Goal: Find specific page/section: Find specific page/section

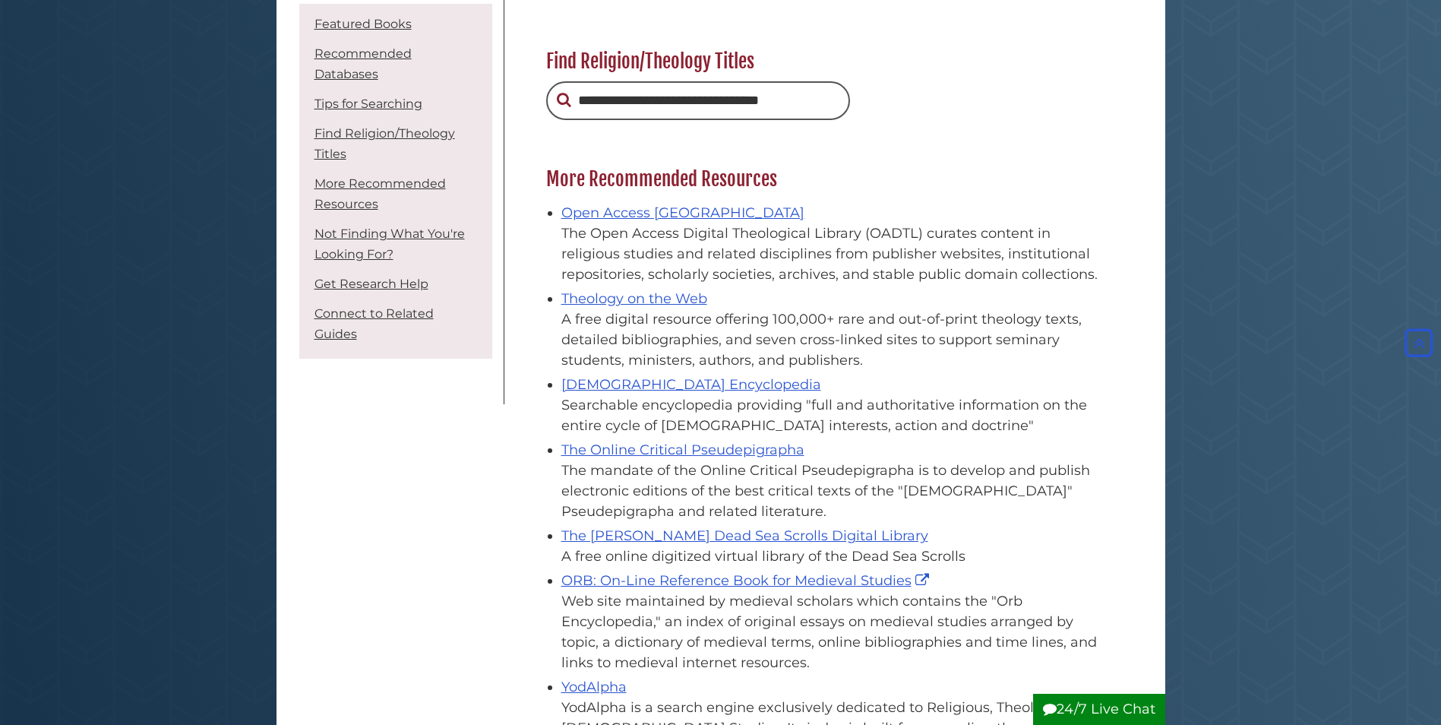
scroll to position [1671, 0]
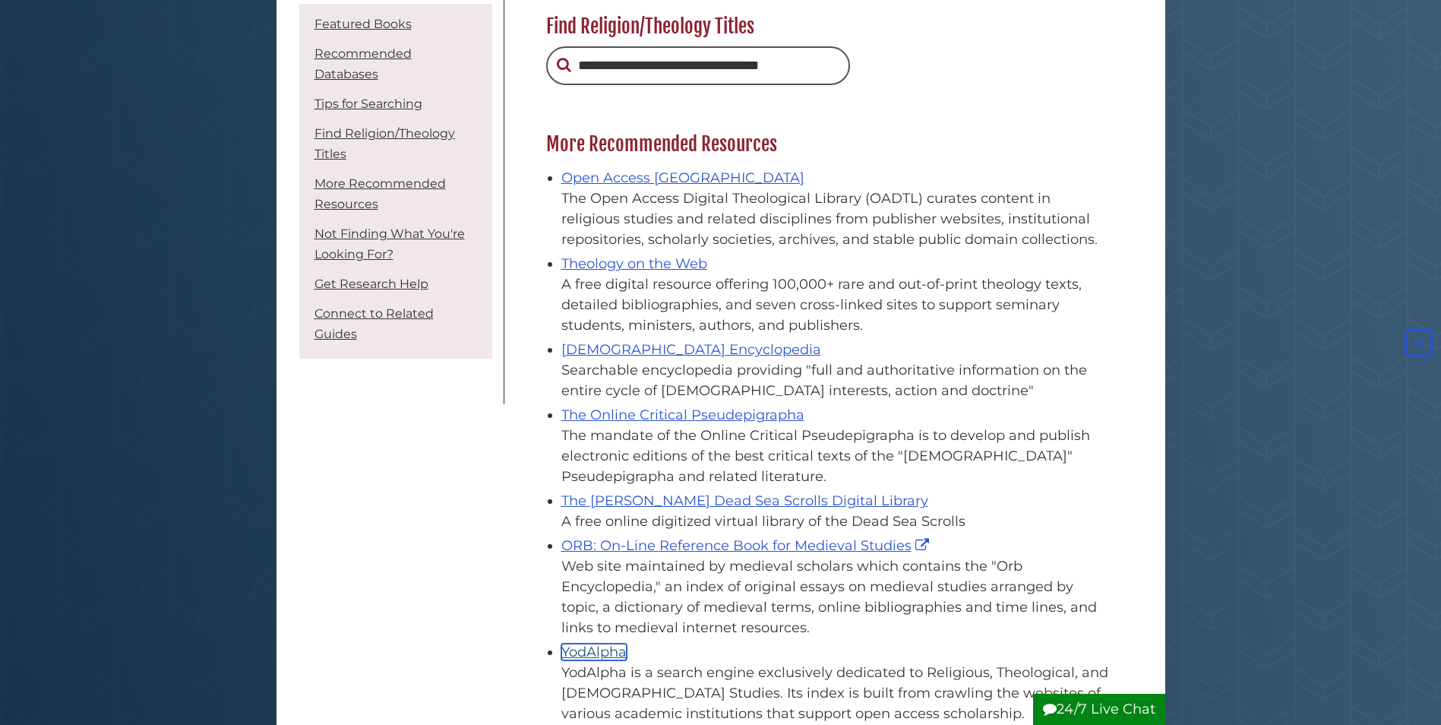
click at [601, 643] on link "YodAlpha" at bounding box center [593, 651] width 65 height 17
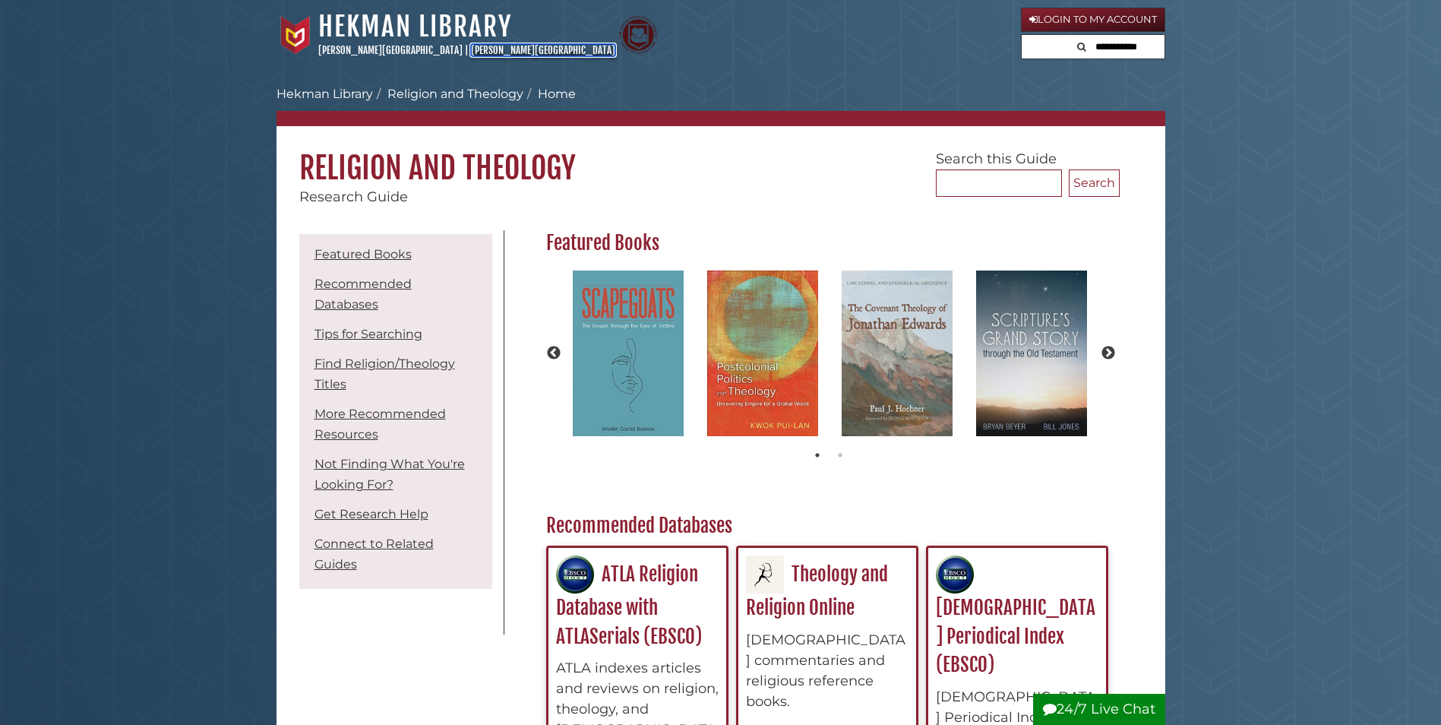
click at [471, 46] on link "[PERSON_NAME][GEOGRAPHIC_DATA]" at bounding box center [543, 50] width 144 height 12
click at [335, 49] on link "Calvin University" at bounding box center [390, 50] width 144 height 12
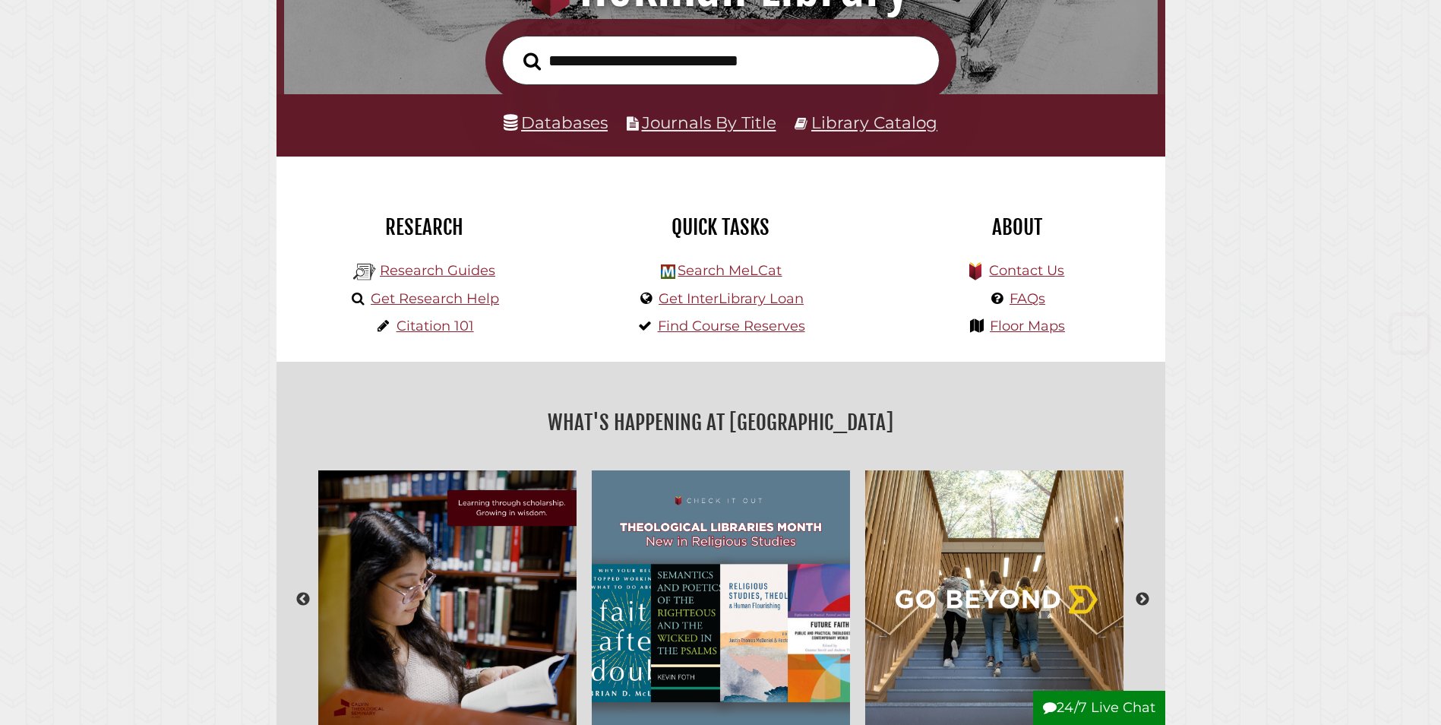
scroll to position [304, 0]
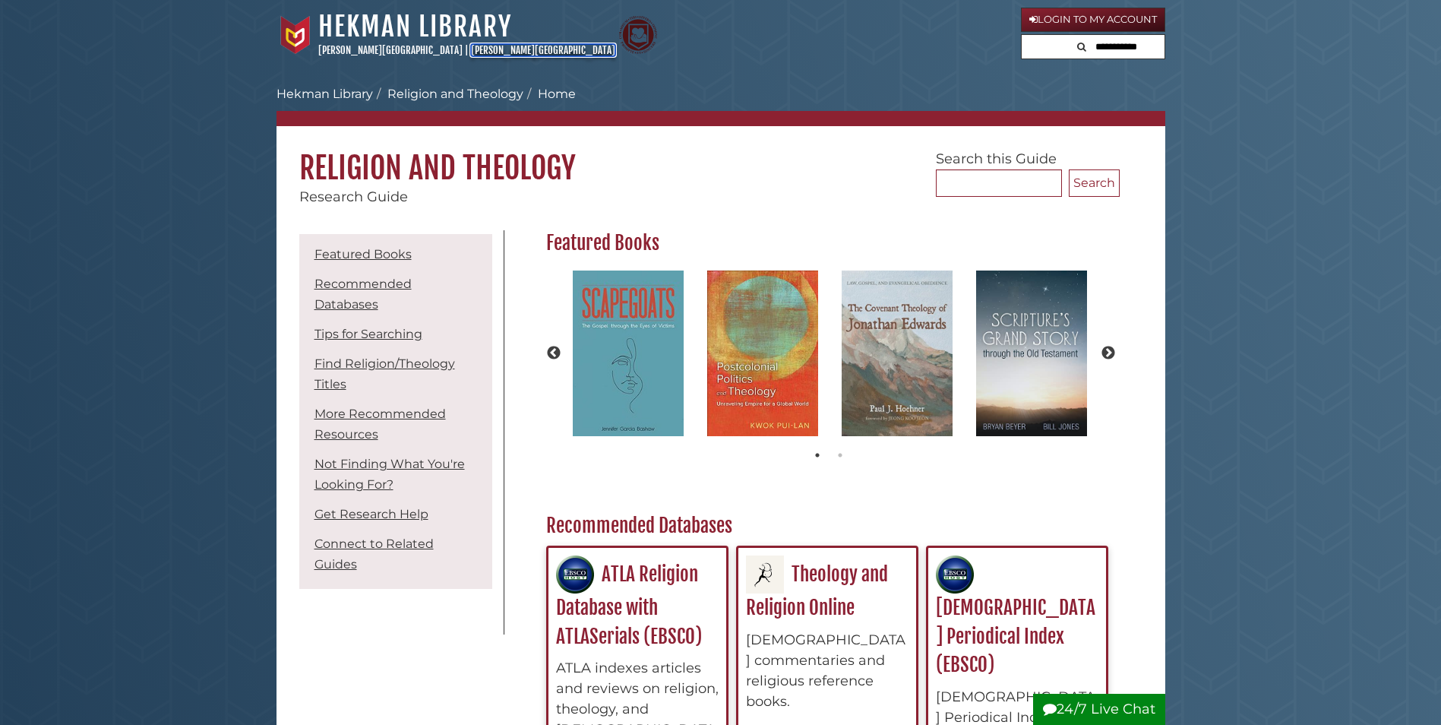
click at [471, 52] on link "[PERSON_NAME][GEOGRAPHIC_DATA]" at bounding box center [543, 50] width 144 height 12
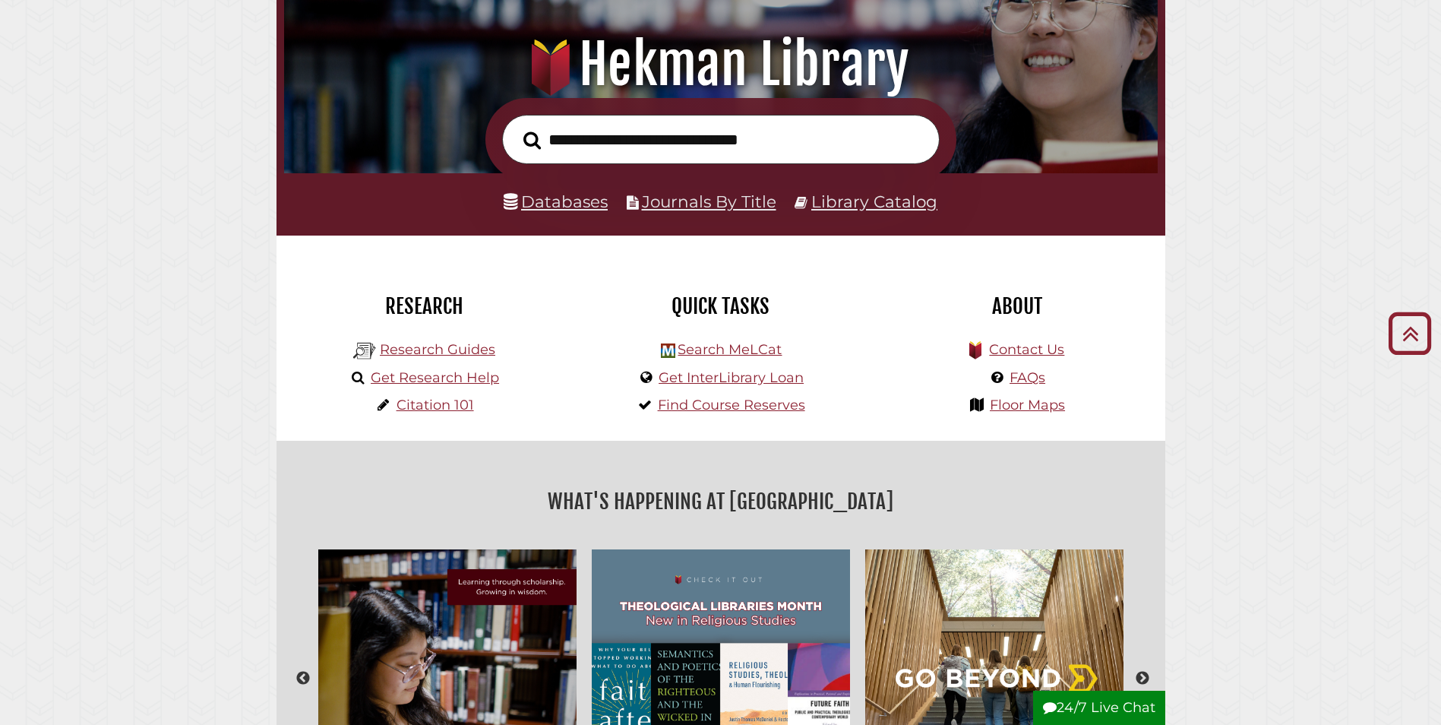
scroll to position [36, 0]
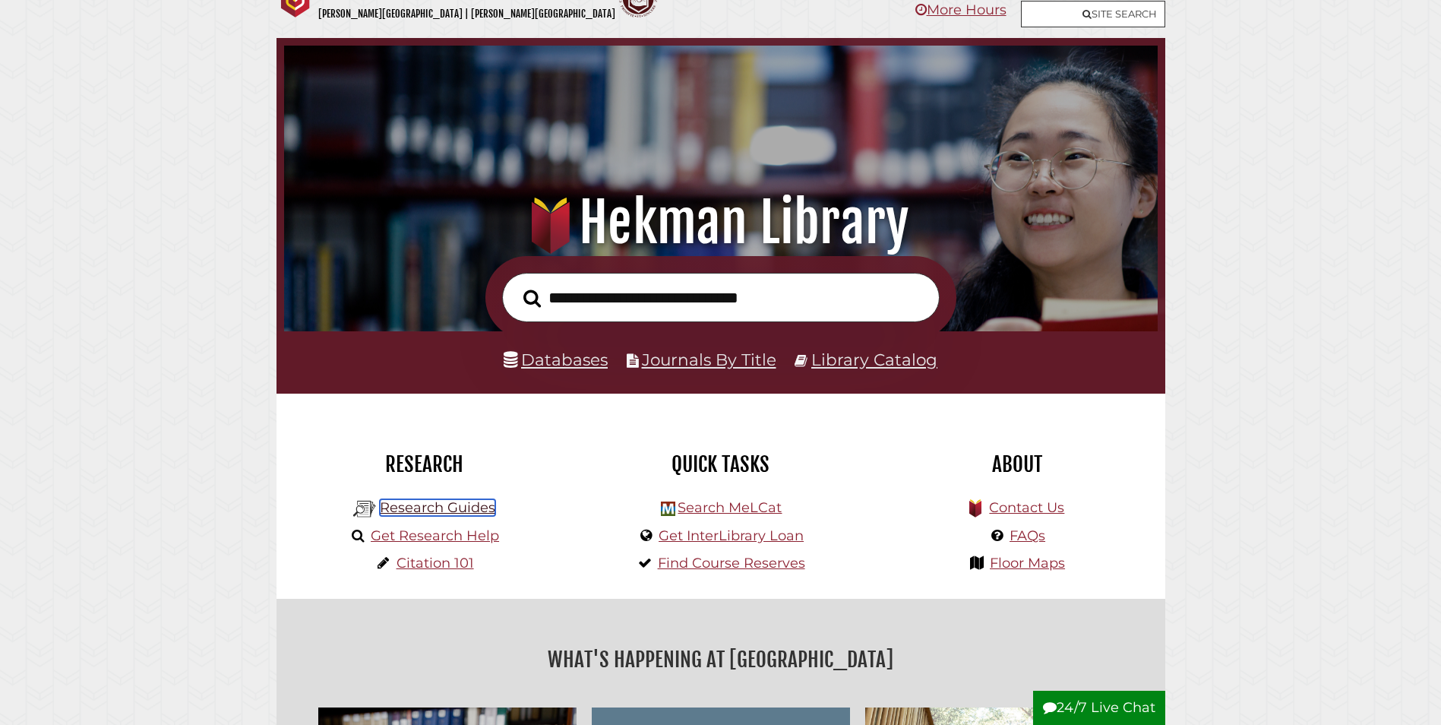
click at [457, 507] on link "Research Guides" at bounding box center [437, 507] width 115 height 17
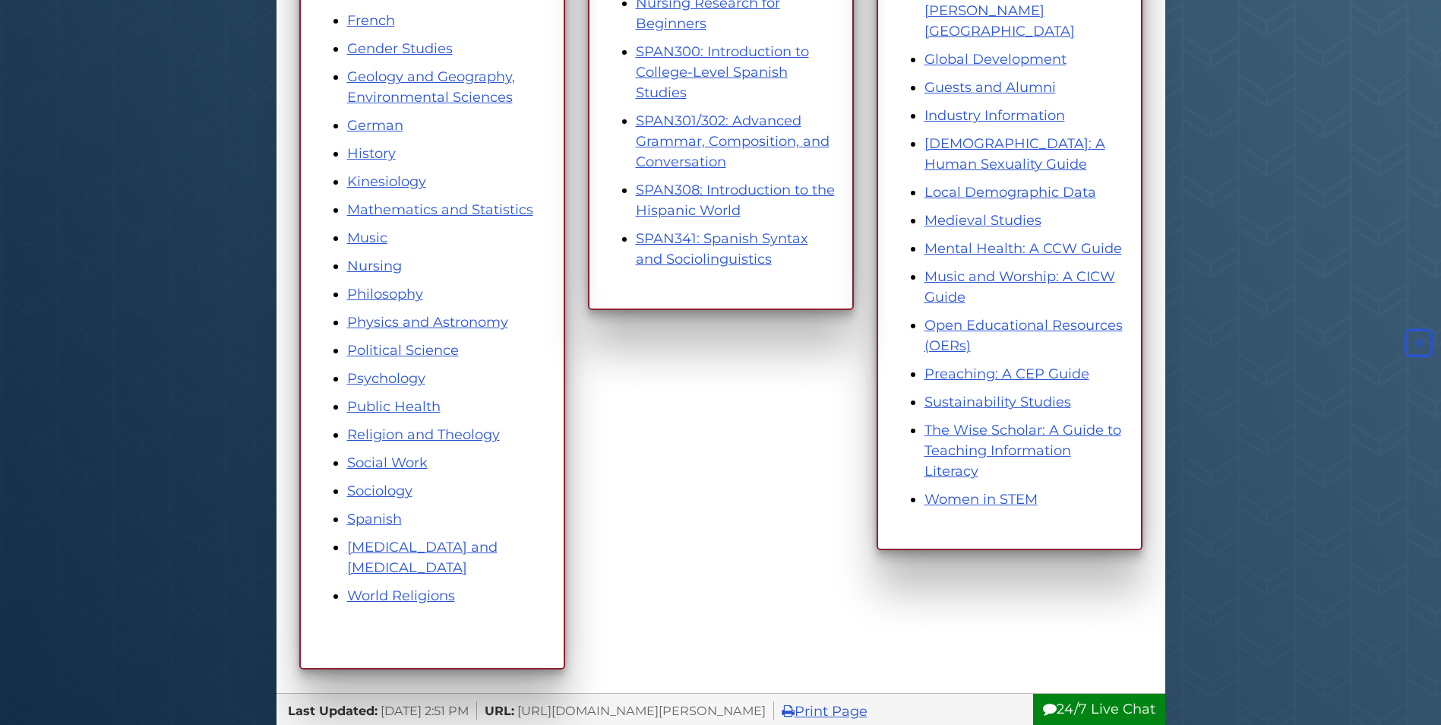
scroll to position [697, 0]
click at [421, 434] on link "Religion and Theology" at bounding box center [423, 433] width 153 height 17
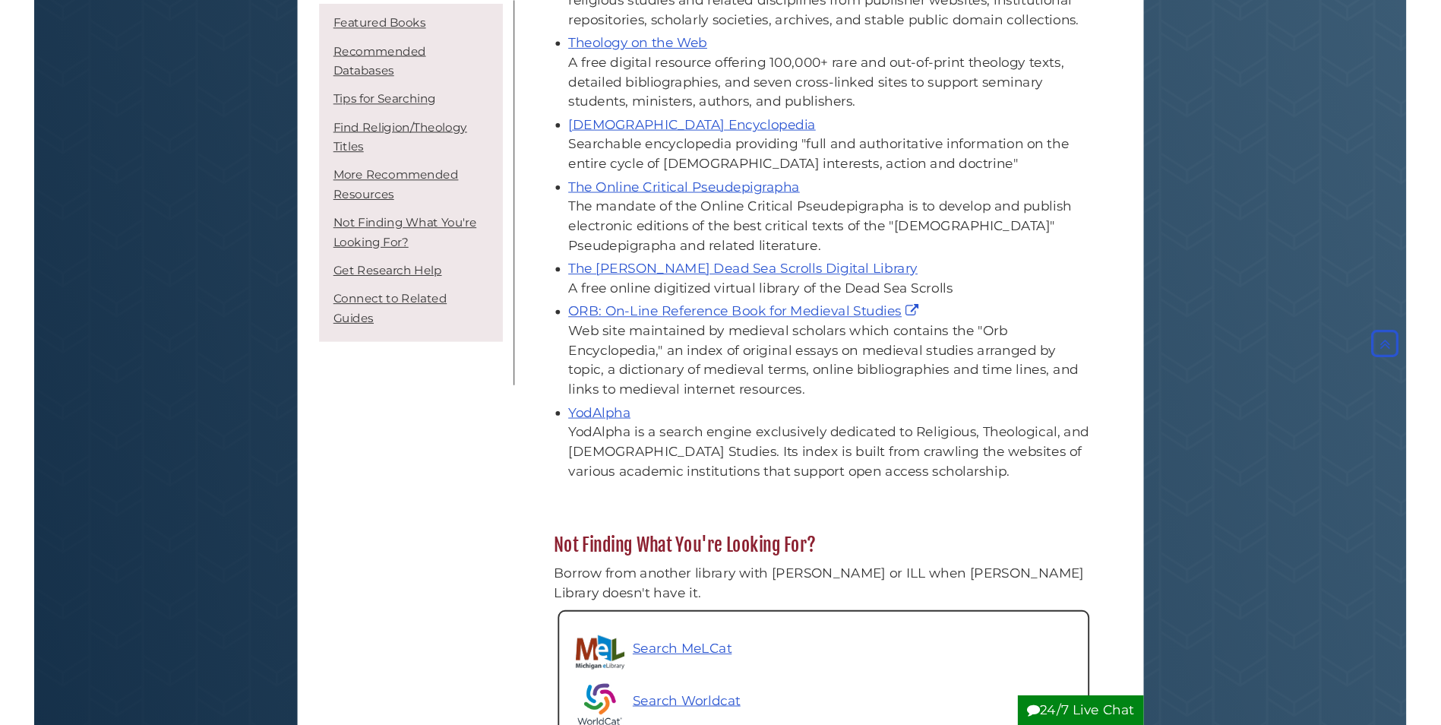
scroll to position [219, 581]
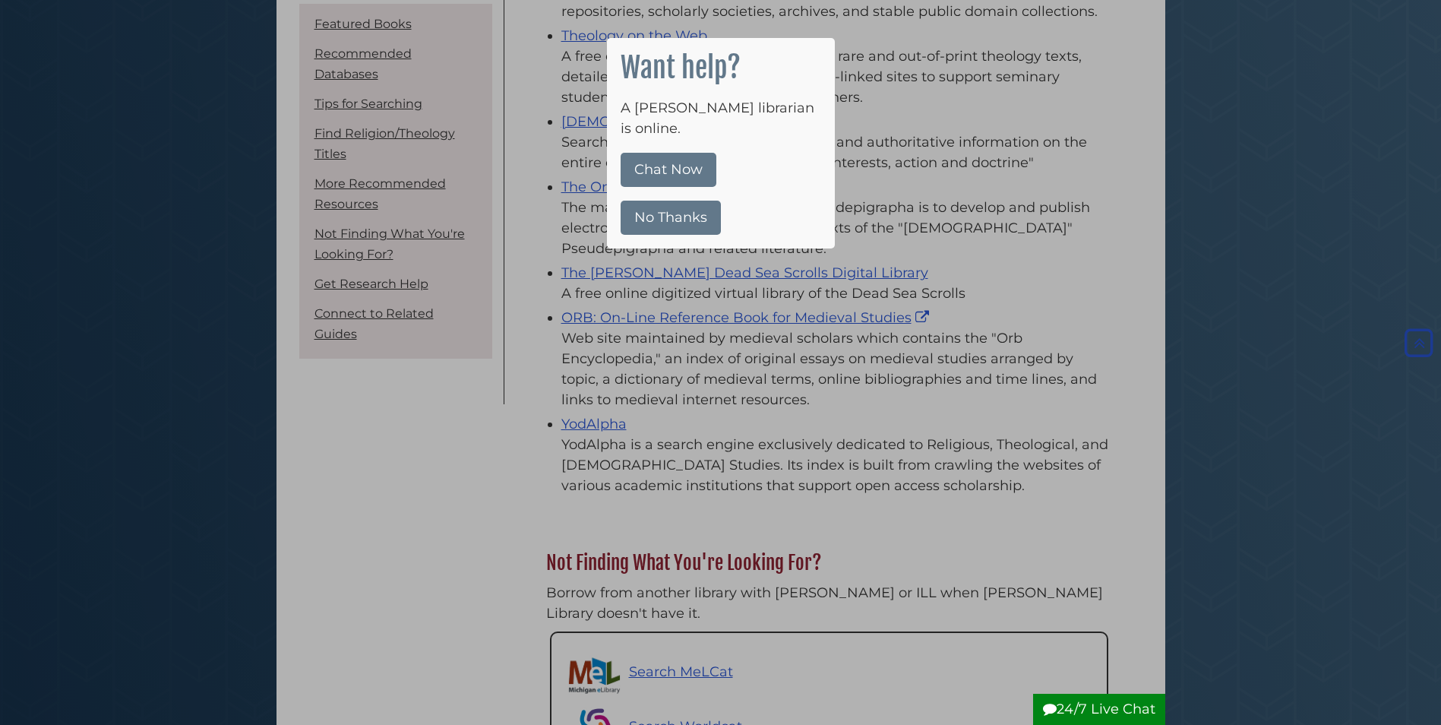
click at [695, 206] on button "No Thanks" at bounding box center [671, 218] width 100 height 34
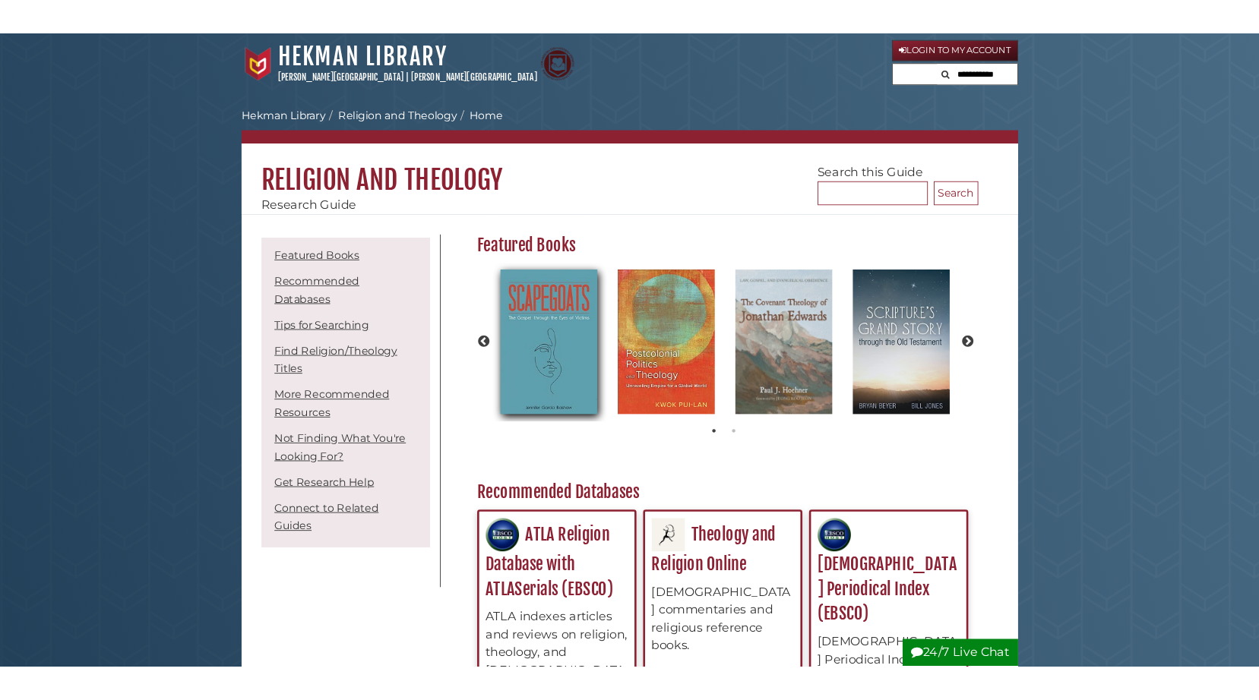
scroll to position [213, 581]
